Goal: Information Seeking & Learning: Find specific fact

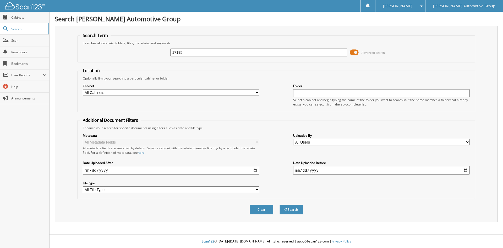
type input "17195"
click at [280, 204] on button "Search" at bounding box center [292, 209] width 24 height 10
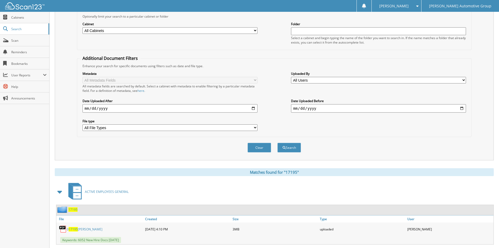
scroll to position [111, 0]
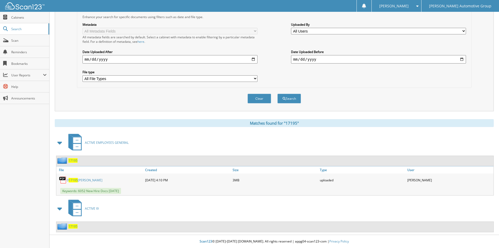
click at [74, 160] on span "17195" at bounding box center [72, 160] width 9 height 4
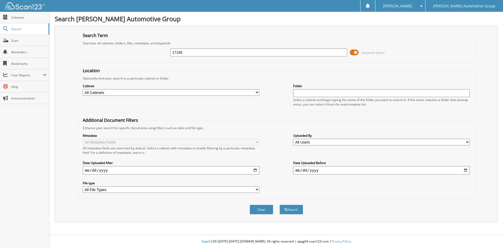
type input "17195"
click at [280, 204] on button "Search" at bounding box center [292, 209] width 24 height 10
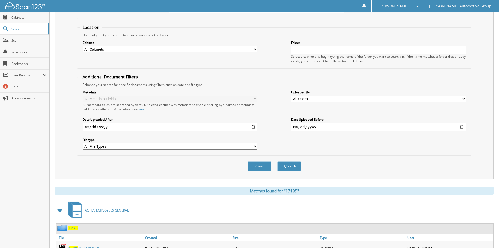
scroll to position [111, 0]
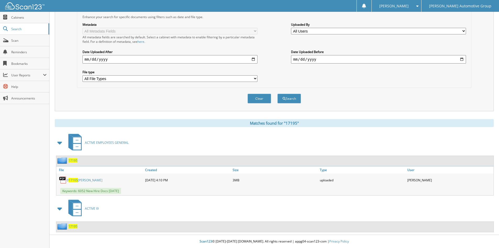
click at [75, 159] on span "17195" at bounding box center [72, 160] width 9 height 4
